Goal: Task Accomplishment & Management: Manage account settings

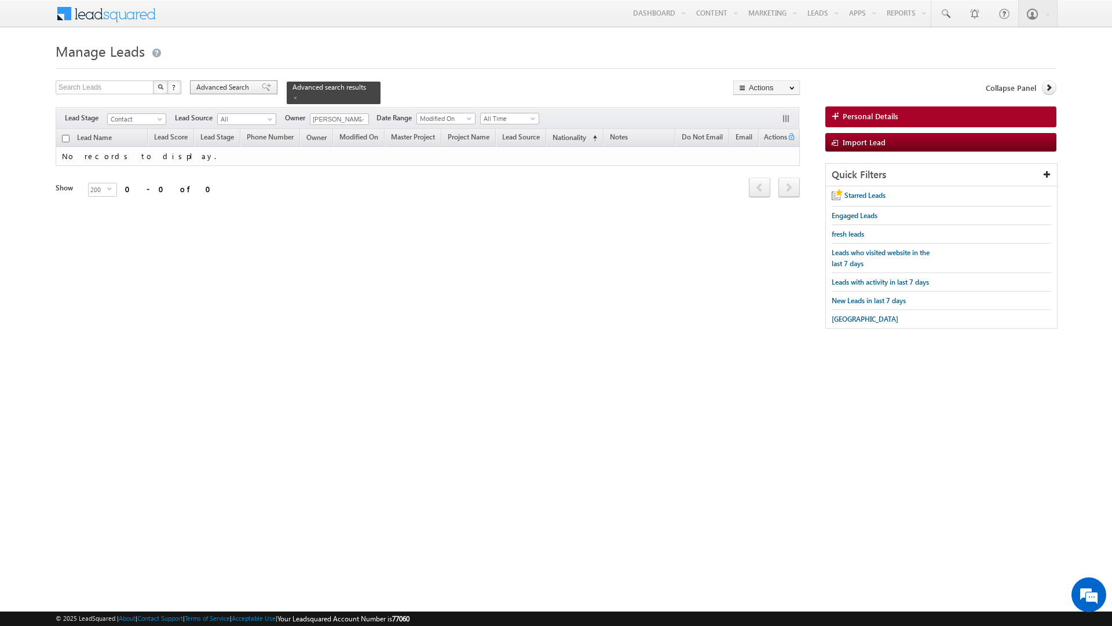
click at [214, 94] on div "Advanced Search" at bounding box center [233, 87] width 87 height 14
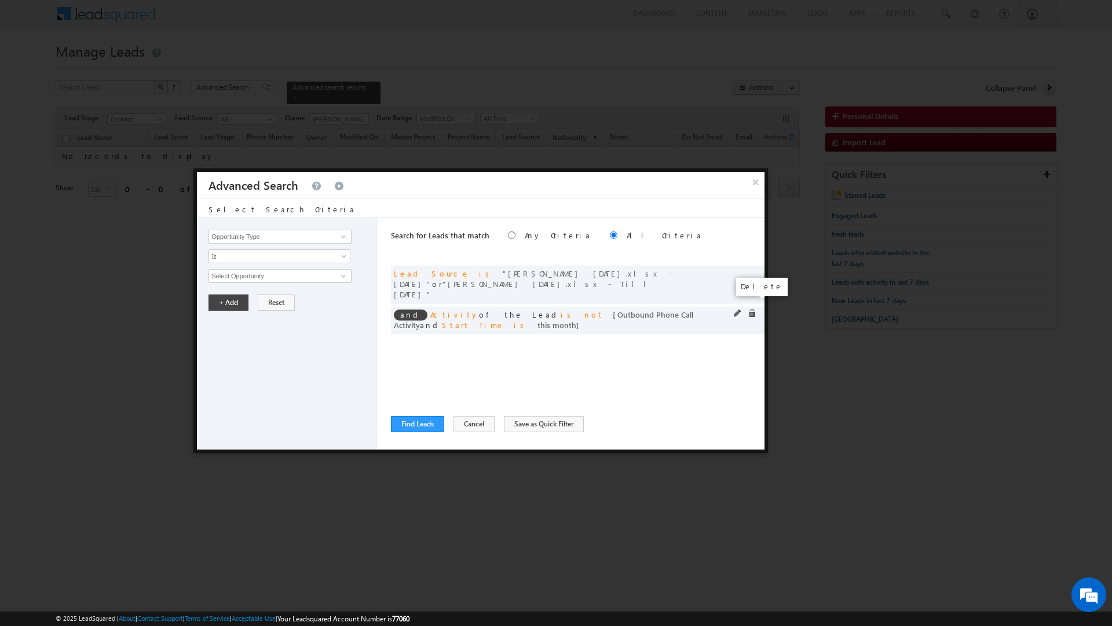
click at [754, 310] on span at bounding box center [751, 314] width 8 height 8
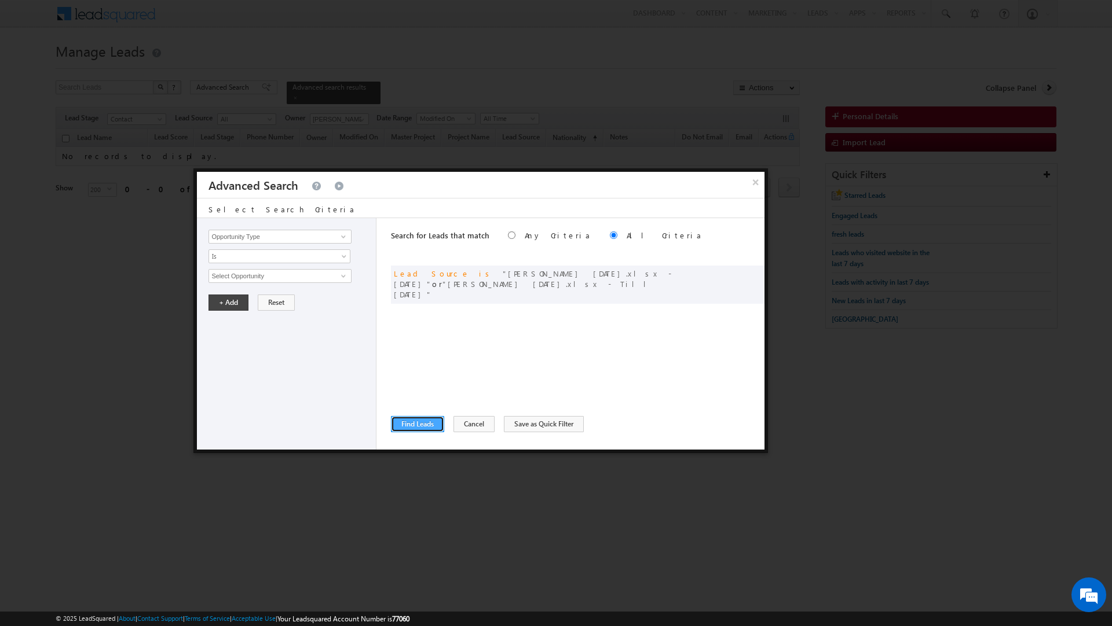
click at [422, 421] on button "Find Leads" at bounding box center [417, 424] width 53 height 16
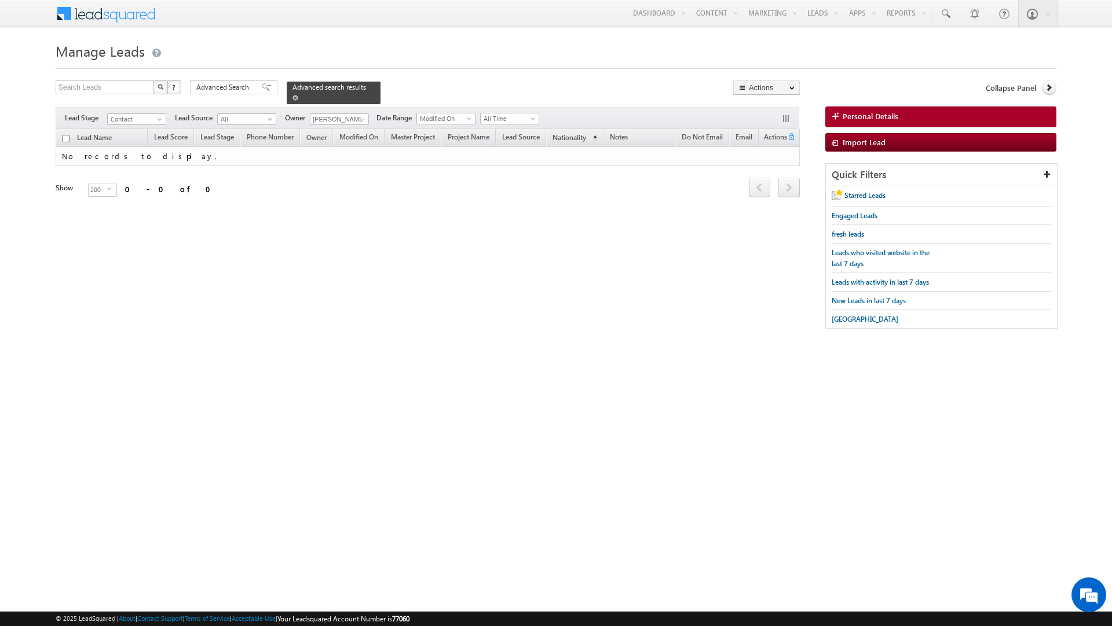
click at [298, 95] on span at bounding box center [295, 98] width 6 height 6
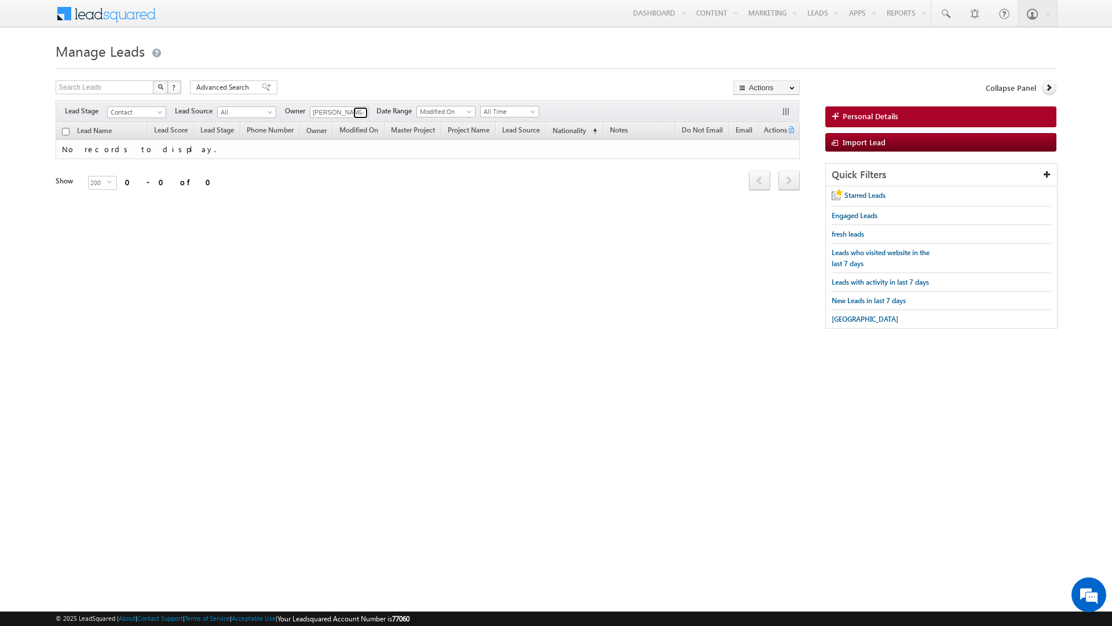
click at [359, 116] on span at bounding box center [361, 112] width 9 height 9
click at [353, 124] on link "Any" at bounding box center [368, 125] width 116 height 13
click at [361, 112] on span at bounding box center [361, 112] width 9 height 9
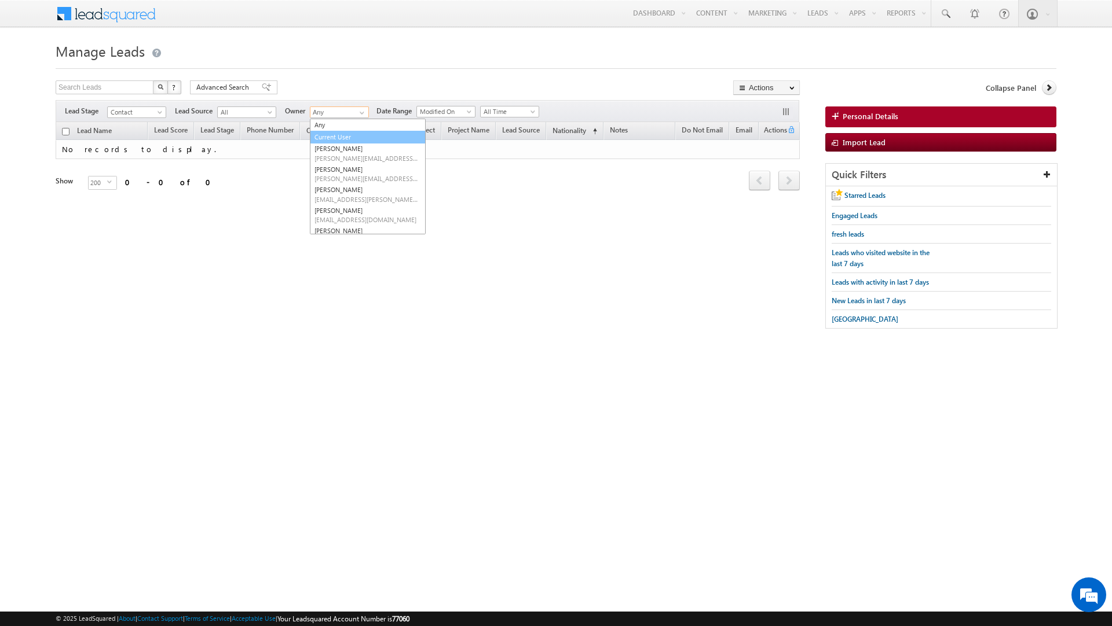
click at [349, 138] on link "Current User" at bounding box center [368, 137] width 116 height 13
type input "Current User"
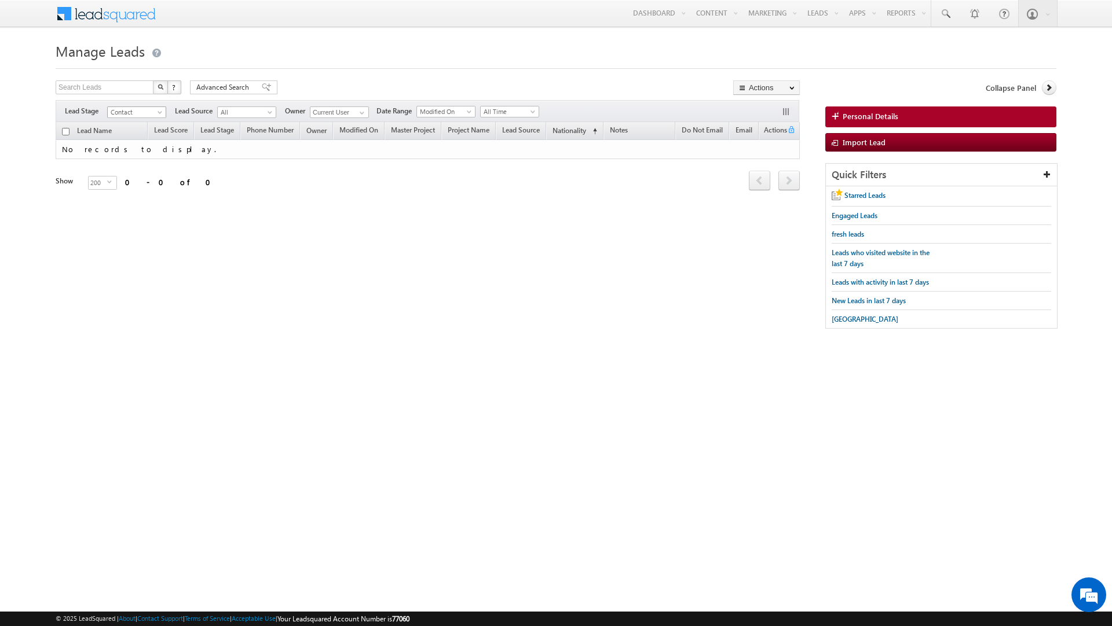
click at [149, 113] on span "Contact" at bounding box center [135, 112] width 55 height 10
click at [137, 152] on link "Prospect" at bounding box center [137, 149] width 58 height 10
click at [364, 112] on span at bounding box center [361, 112] width 9 height 9
click at [347, 126] on link "Any" at bounding box center [368, 125] width 116 height 13
type input "Any"
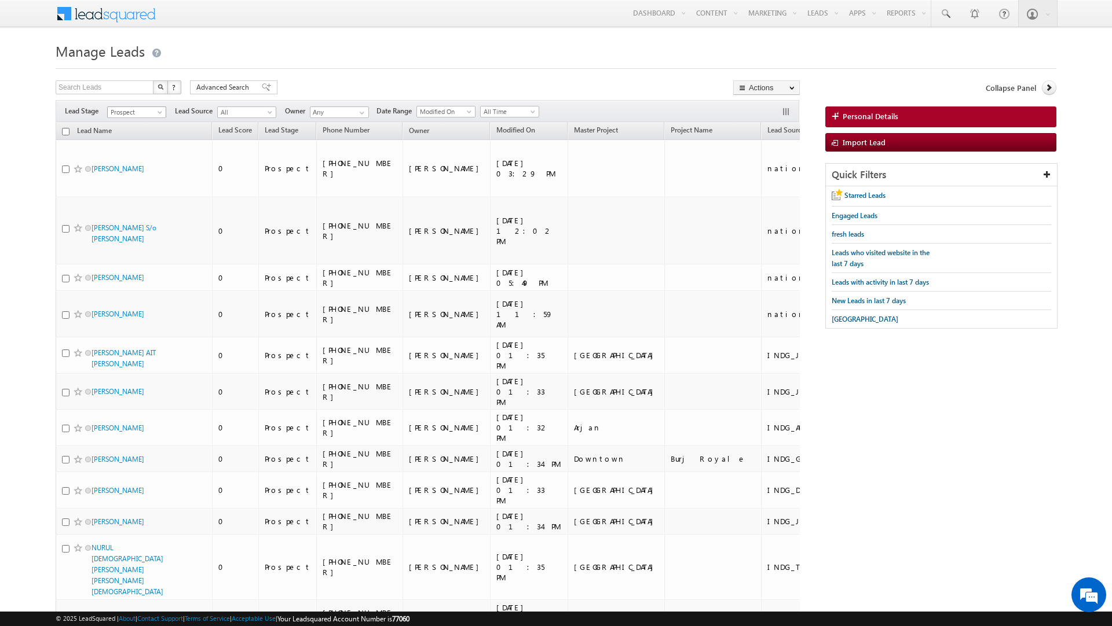
click at [142, 113] on span "Prospect" at bounding box center [135, 112] width 55 height 10
click at [129, 140] on link "Contact" at bounding box center [137, 138] width 58 height 10
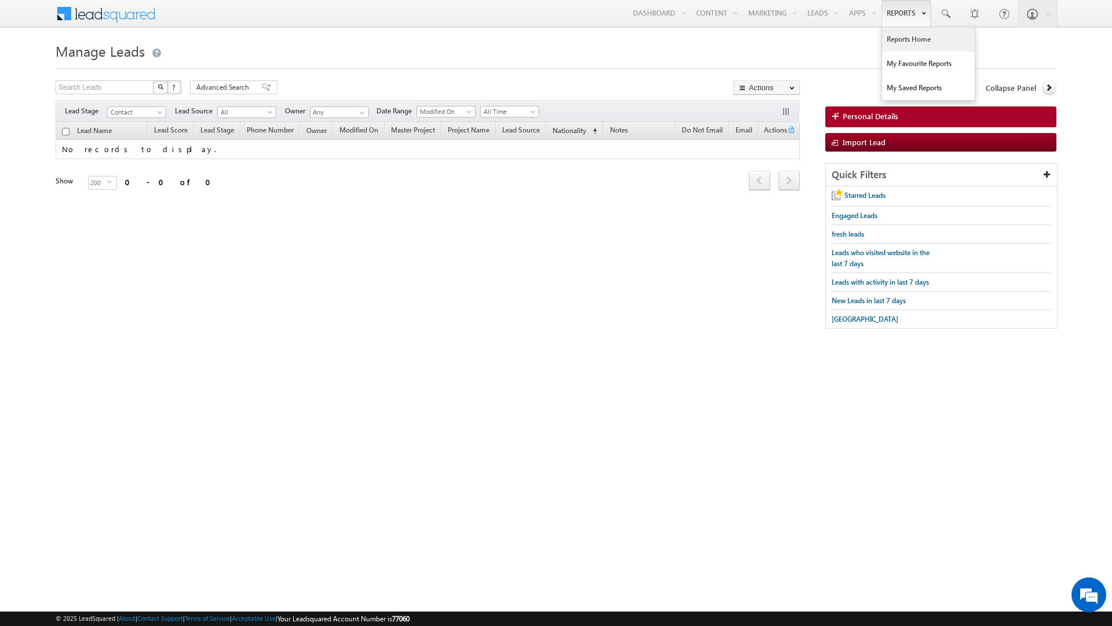
click at [898, 44] on link "Reports Home" at bounding box center [928, 39] width 93 height 24
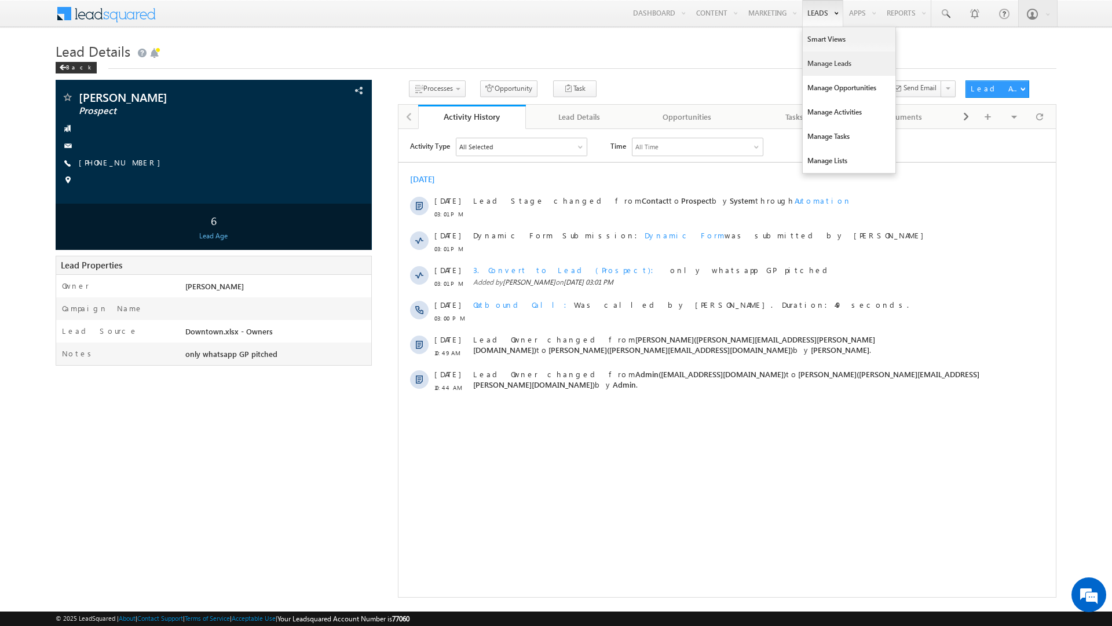
click at [812, 58] on link "Manage Leads" at bounding box center [848, 64] width 93 height 24
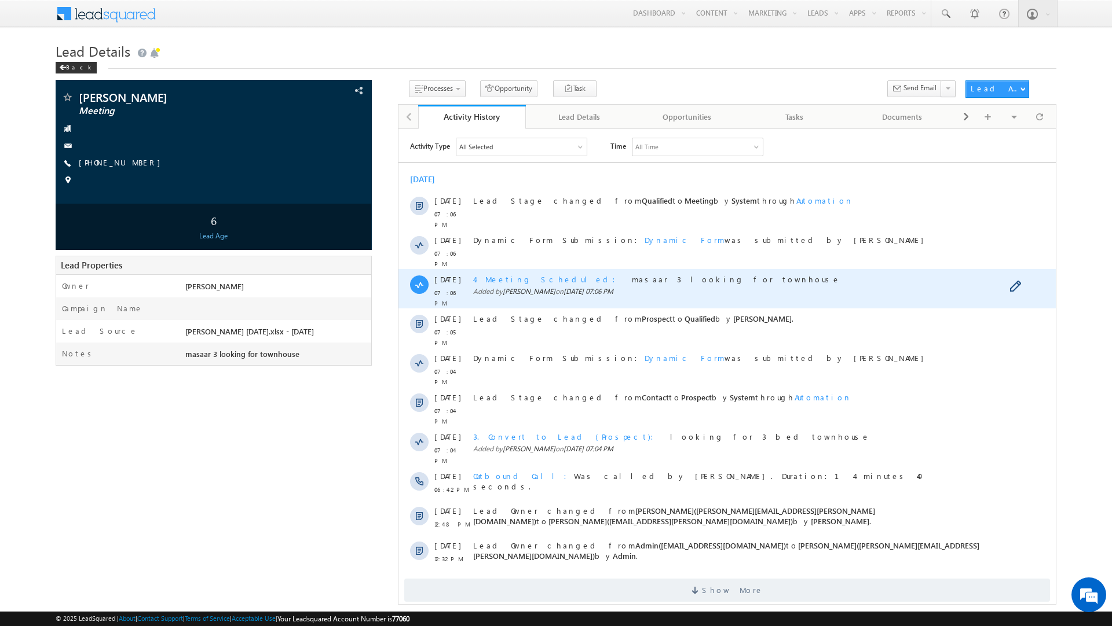
click at [510, 274] on span "4. Meeting Scheduled" at bounding box center [546, 279] width 149 height 10
